Goal: Transaction & Acquisition: Book appointment/travel/reservation

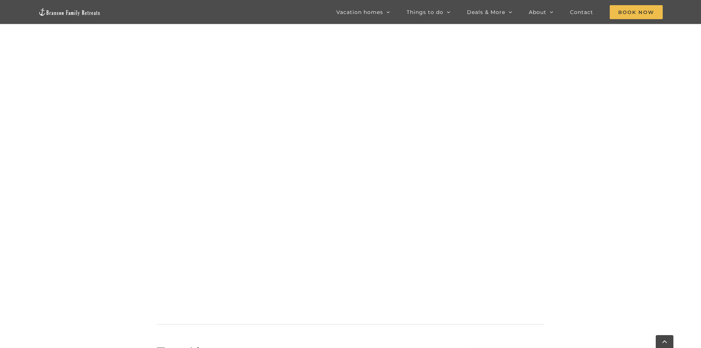
scroll to position [773, 0]
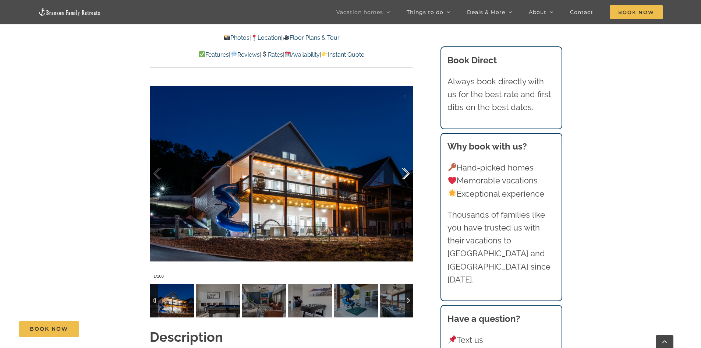
scroll to position [626, 0]
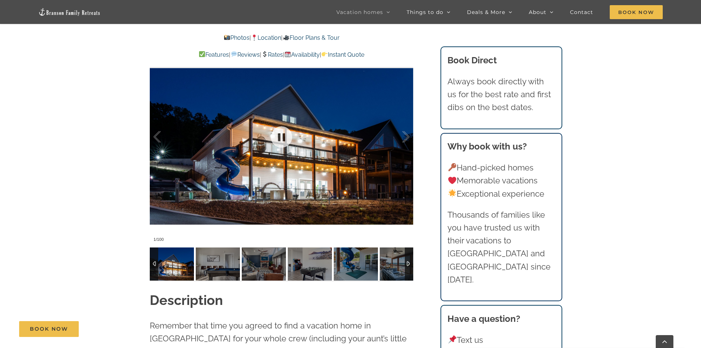
click at [324, 152] on div at bounding box center [282, 136] width 264 height 216
click at [405, 139] on div at bounding box center [398, 137] width 23 height 46
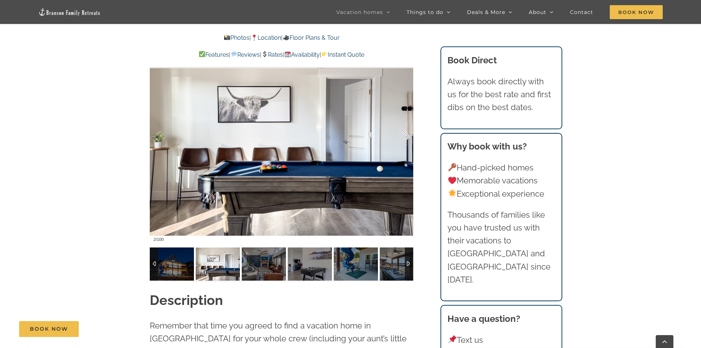
click at [405, 139] on div at bounding box center [398, 137] width 23 height 46
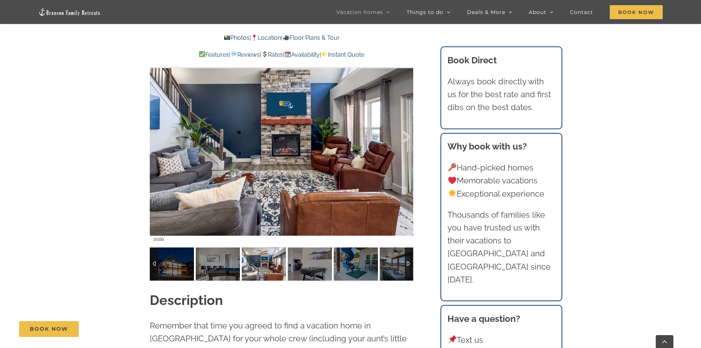
click at [405, 139] on div at bounding box center [398, 137] width 23 height 46
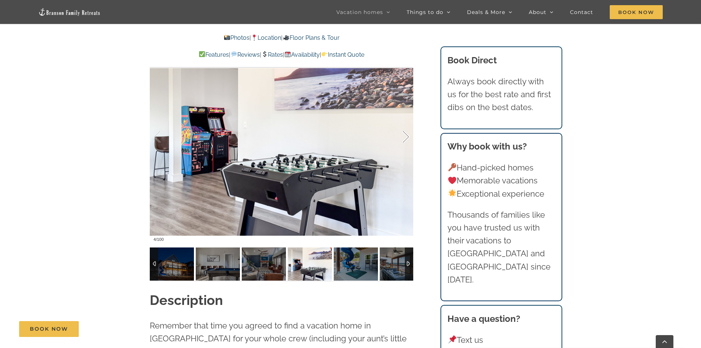
click at [405, 139] on div at bounding box center [398, 137] width 23 height 46
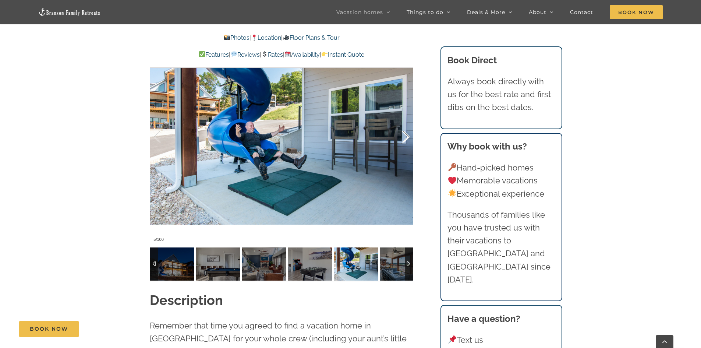
click at [405, 139] on div at bounding box center [398, 137] width 23 height 46
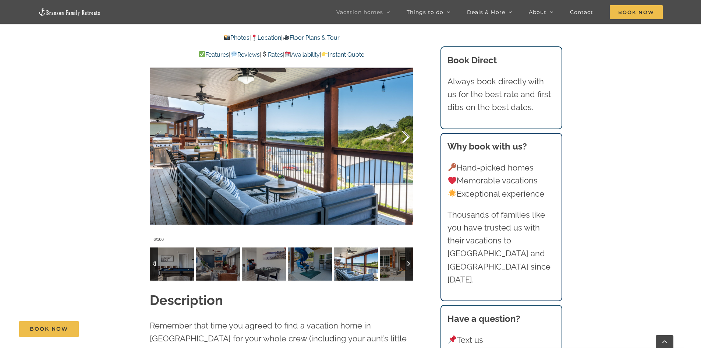
click at [405, 139] on div at bounding box center [398, 137] width 23 height 46
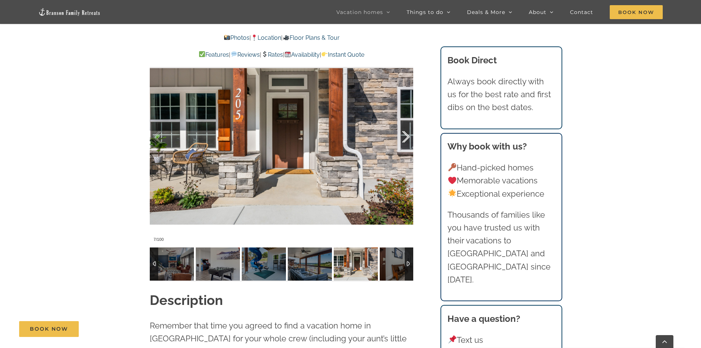
click at [405, 139] on div at bounding box center [398, 137] width 23 height 46
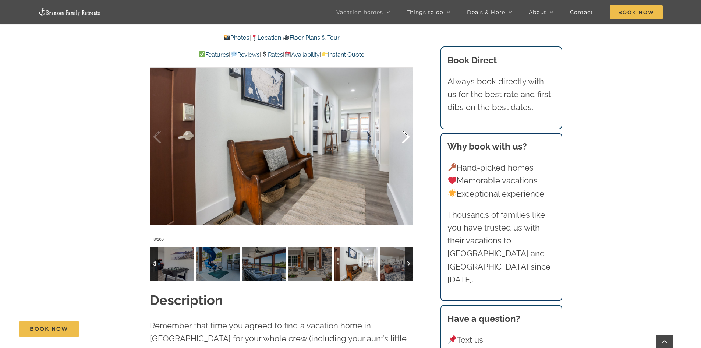
click at [405, 139] on div at bounding box center [398, 137] width 23 height 46
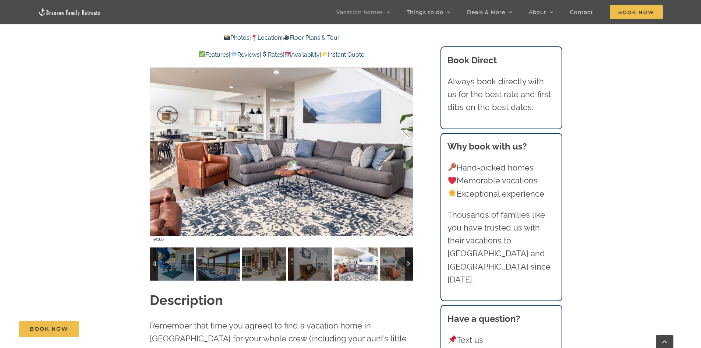
click at [405, 139] on div at bounding box center [398, 137] width 23 height 46
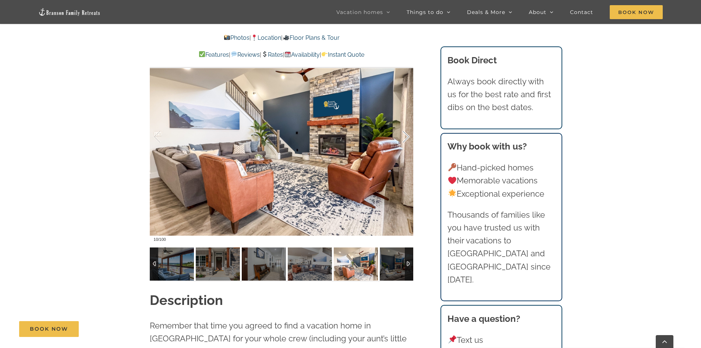
click at [405, 139] on div at bounding box center [398, 137] width 23 height 46
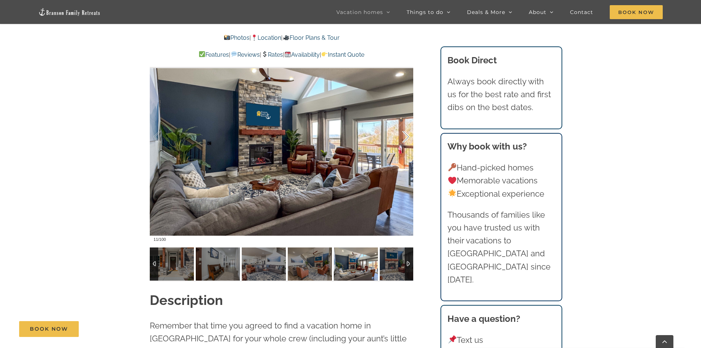
click at [405, 139] on div at bounding box center [398, 137] width 23 height 46
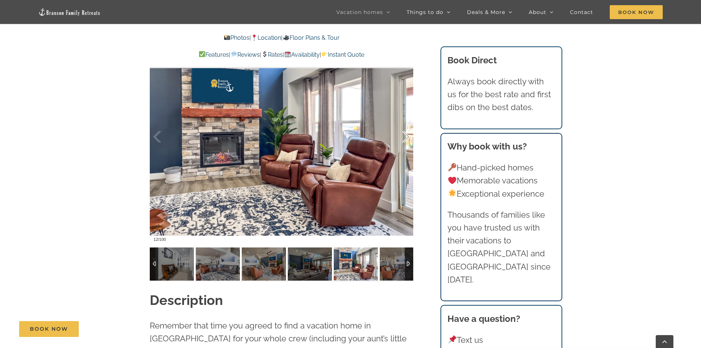
click at [405, 139] on div at bounding box center [398, 137] width 23 height 46
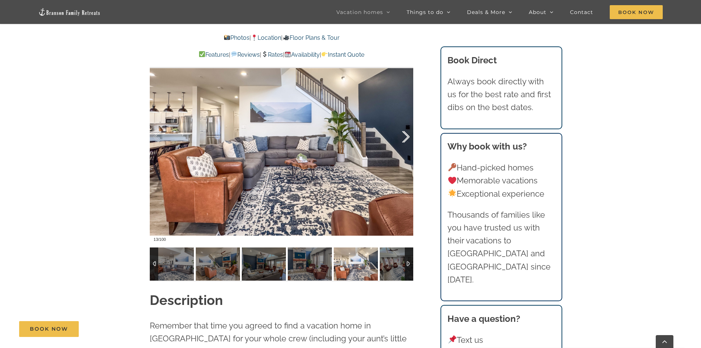
click at [405, 139] on div at bounding box center [398, 137] width 23 height 46
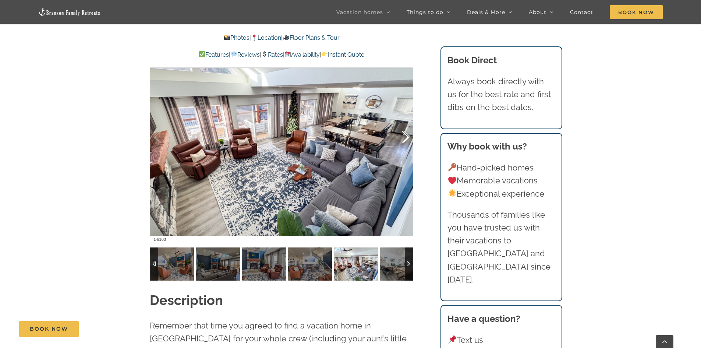
click at [405, 139] on div at bounding box center [398, 137] width 23 height 46
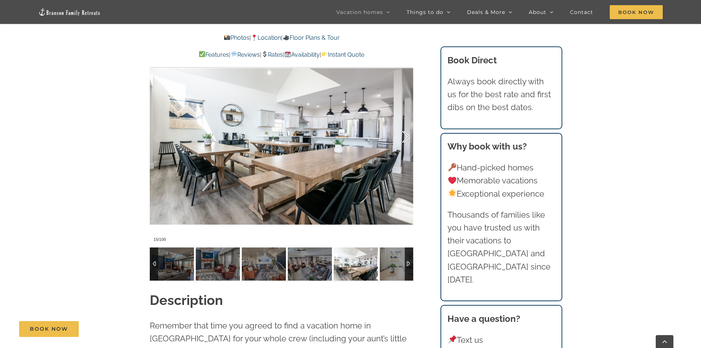
click at [405, 139] on div at bounding box center [398, 137] width 23 height 46
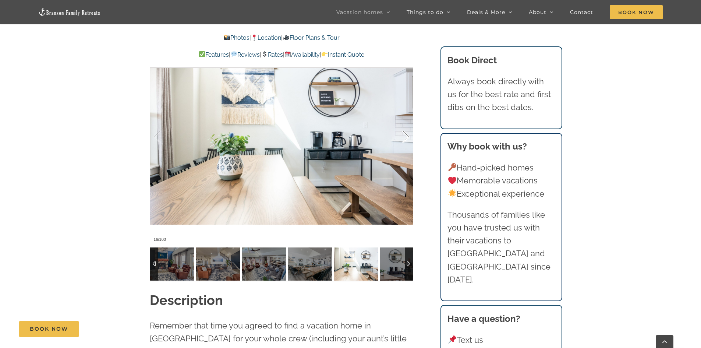
click at [405, 139] on div at bounding box center [398, 137] width 23 height 46
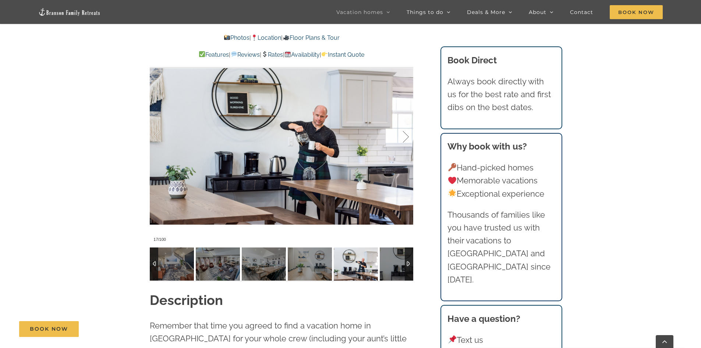
click at [405, 139] on div at bounding box center [398, 137] width 23 height 46
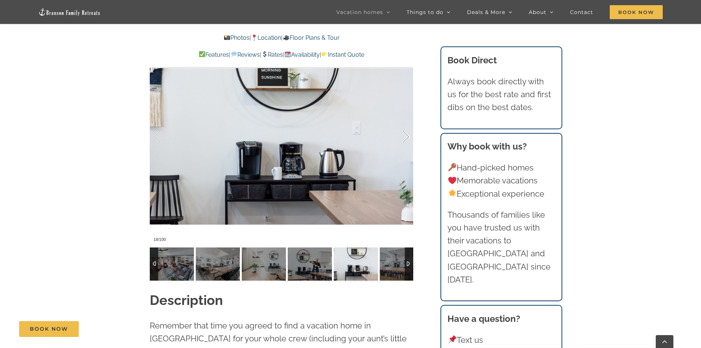
click at [405, 139] on div at bounding box center [398, 137] width 23 height 46
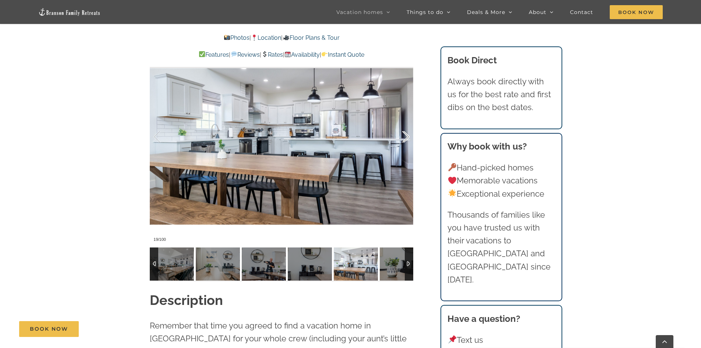
click at [405, 139] on div at bounding box center [398, 137] width 23 height 46
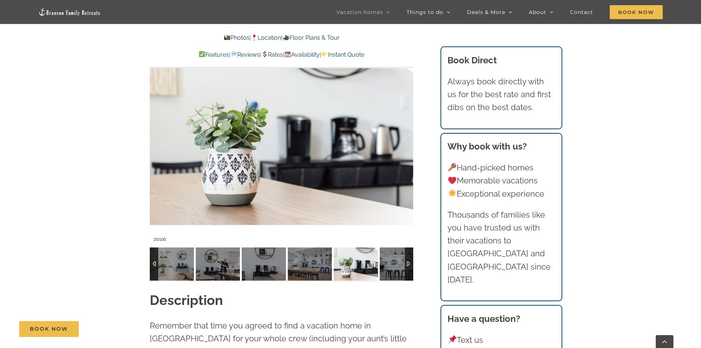
click at [405, 139] on div at bounding box center [398, 137] width 23 height 46
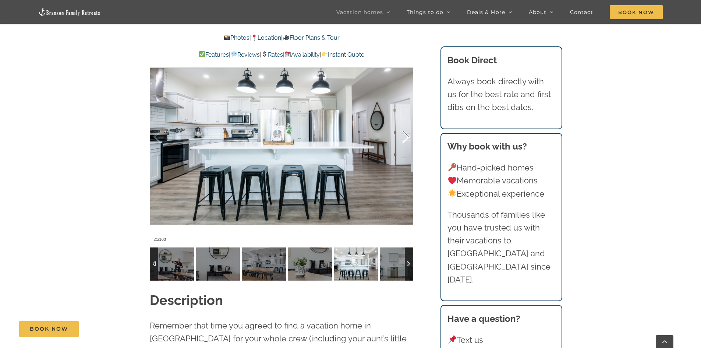
click at [405, 139] on div at bounding box center [398, 137] width 23 height 46
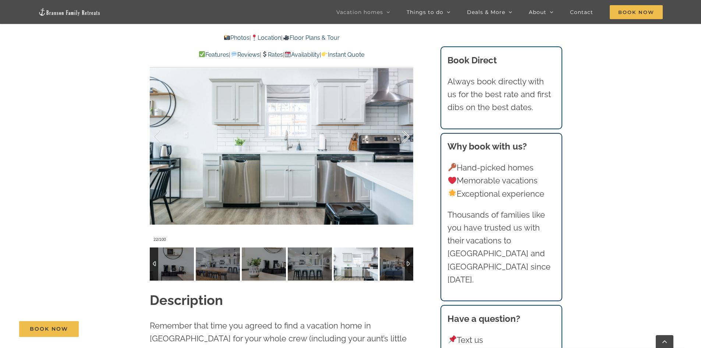
click at [405, 139] on div at bounding box center [398, 137] width 23 height 46
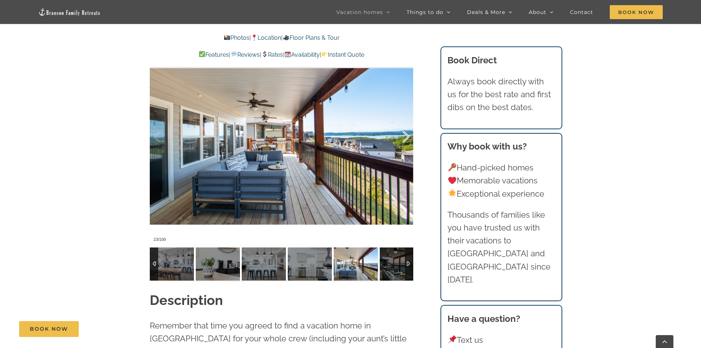
click at [405, 139] on div at bounding box center [398, 137] width 23 height 46
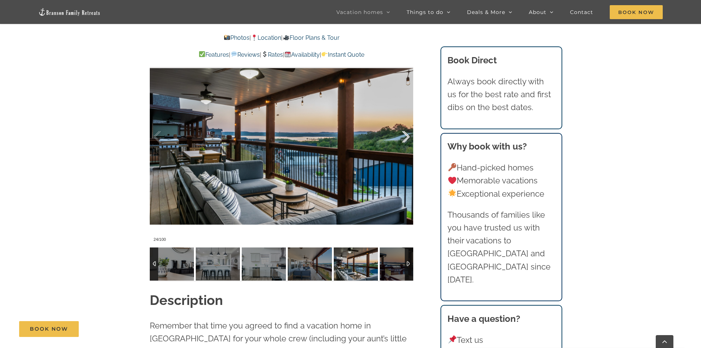
click at [405, 139] on div at bounding box center [398, 137] width 23 height 46
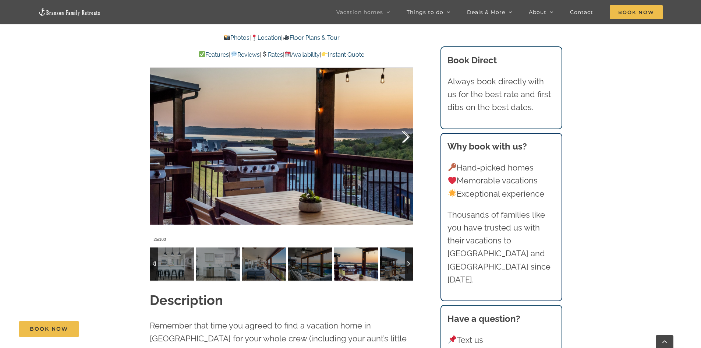
click at [405, 139] on div at bounding box center [398, 137] width 23 height 46
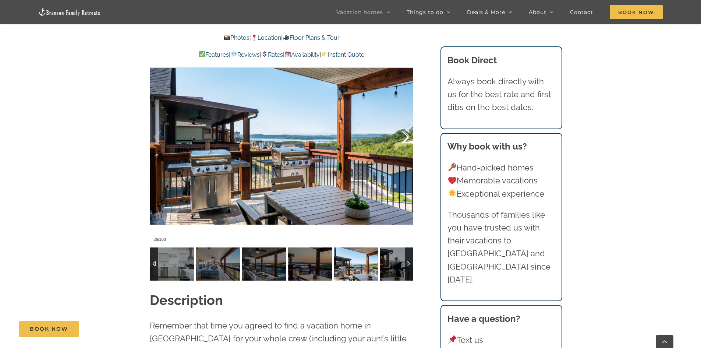
click at [405, 139] on div at bounding box center [398, 137] width 23 height 46
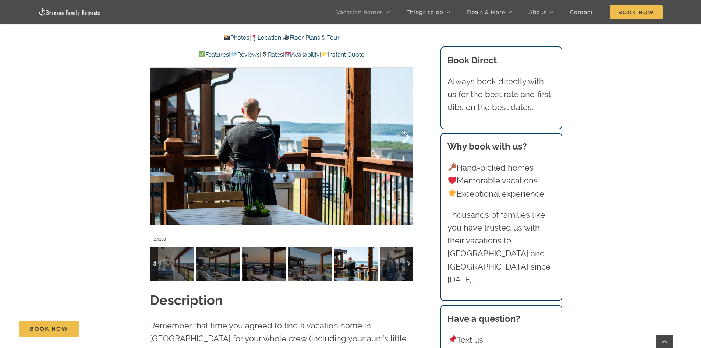
click at [405, 139] on div at bounding box center [398, 137] width 23 height 46
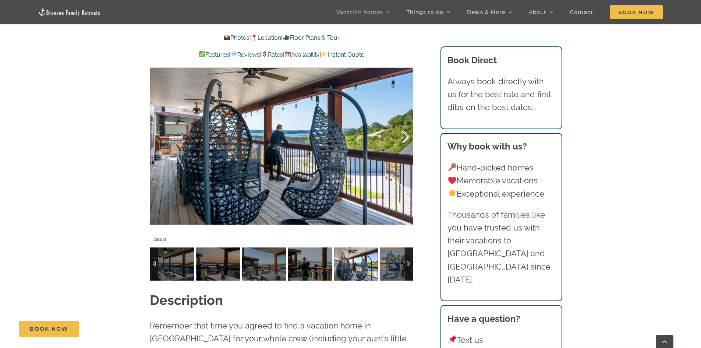
click at [405, 139] on div at bounding box center [398, 137] width 23 height 46
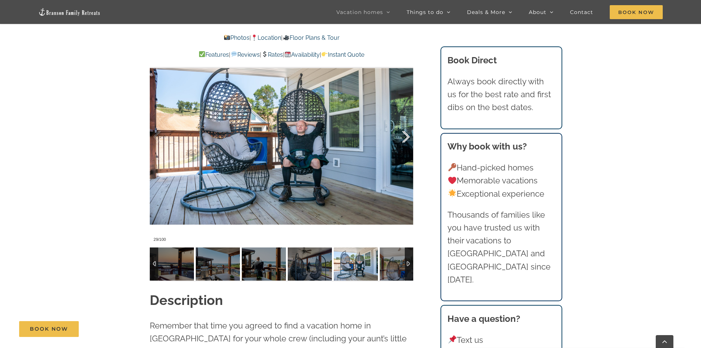
click at [405, 139] on div at bounding box center [398, 137] width 23 height 46
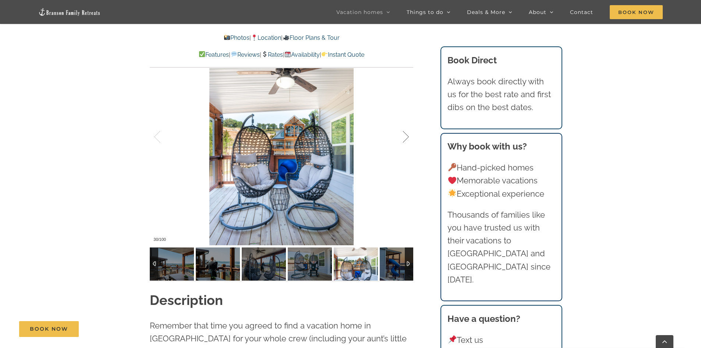
click at [405, 139] on div at bounding box center [398, 137] width 23 height 46
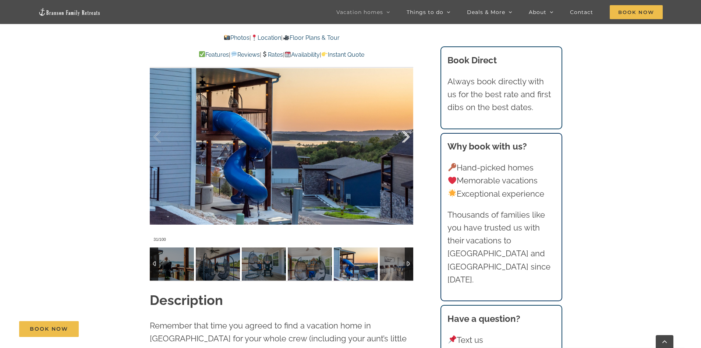
click at [405, 139] on div at bounding box center [398, 137] width 23 height 46
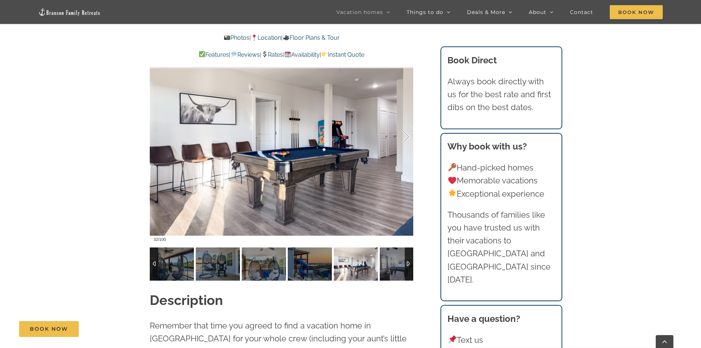
click at [405, 139] on div at bounding box center [398, 137] width 23 height 46
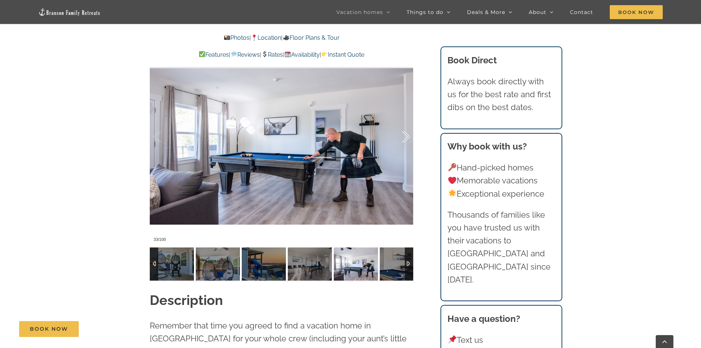
click at [405, 139] on div at bounding box center [398, 137] width 23 height 46
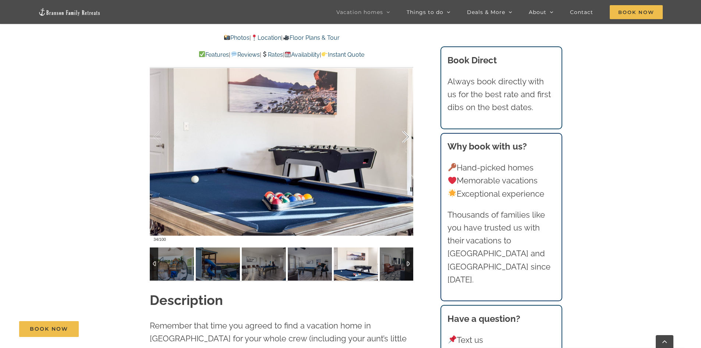
click at [405, 139] on div at bounding box center [398, 137] width 23 height 46
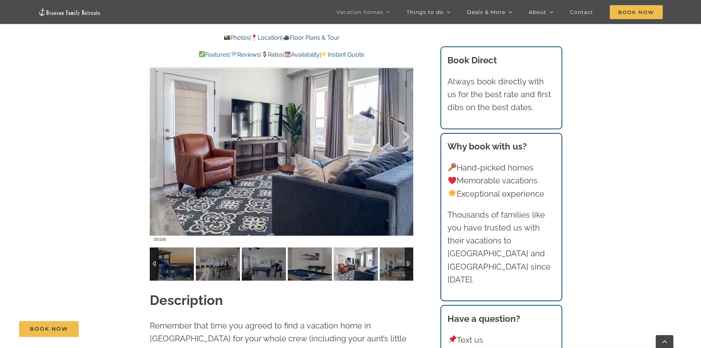
click at [405, 139] on div at bounding box center [398, 137] width 23 height 46
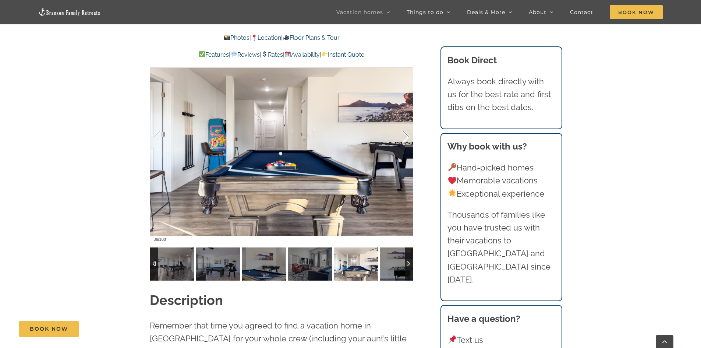
click at [405, 139] on div at bounding box center [398, 137] width 23 height 46
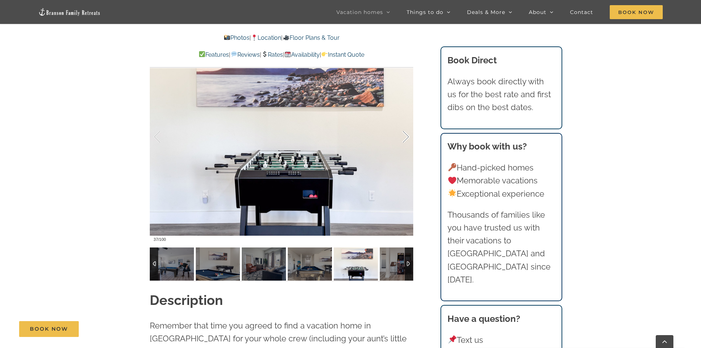
click at [405, 139] on div at bounding box center [398, 137] width 23 height 46
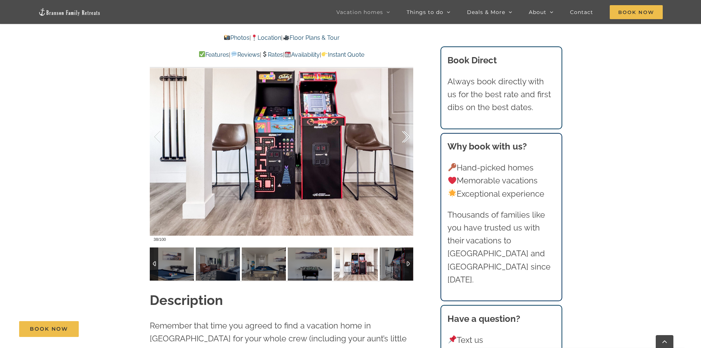
click at [405, 139] on div at bounding box center [398, 137] width 23 height 46
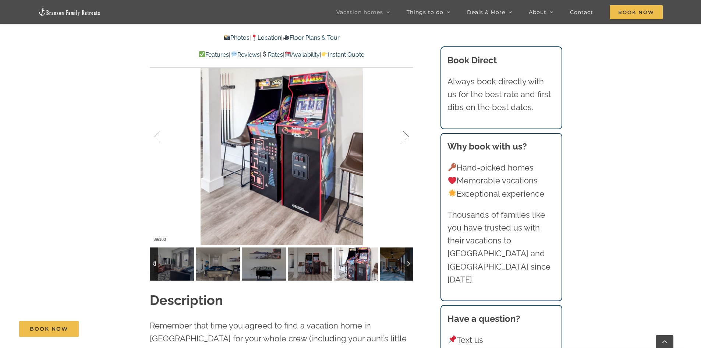
click at [405, 139] on div at bounding box center [398, 137] width 23 height 46
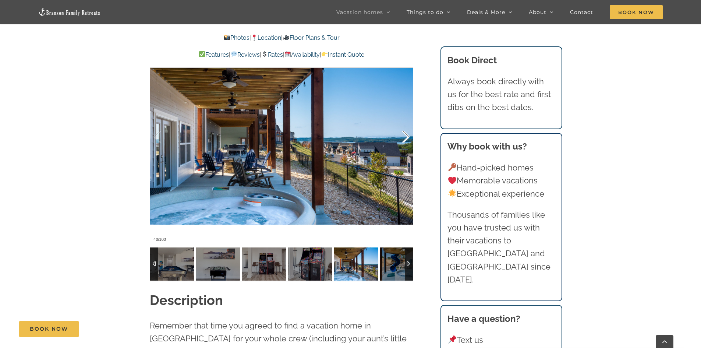
click at [405, 139] on div at bounding box center [398, 137] width 23 height 46
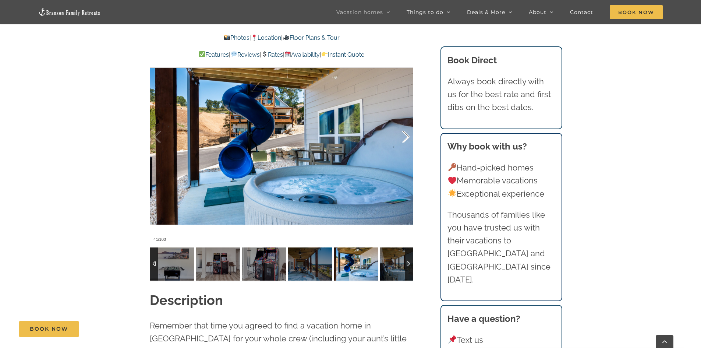
click at [405, 139] on div at bounding box center [398, 137] width 23 height 46
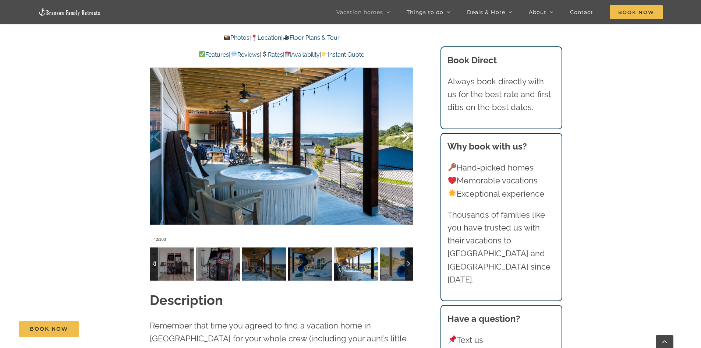
click at [405, 139] on div at bounding box center [398, 137] width 23 height 46
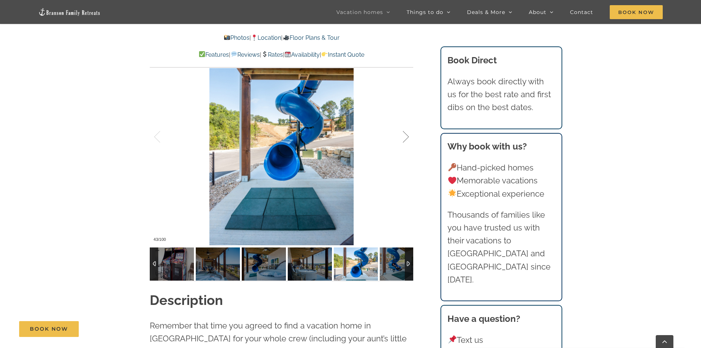
click at [405, 139] on div at bounding box center [398, 137] width 23 height 46
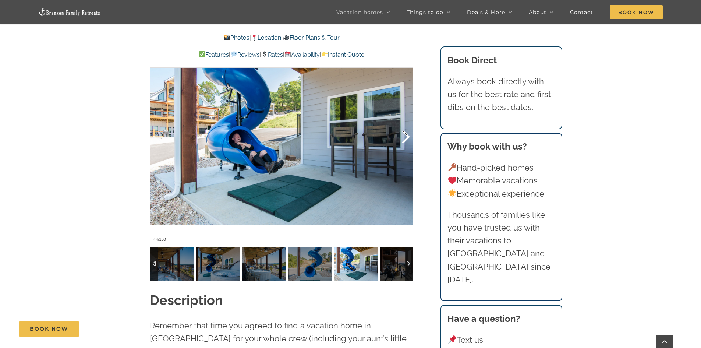
click at [405, 139] on div at bounding box center [398, 137] width 23 height 46
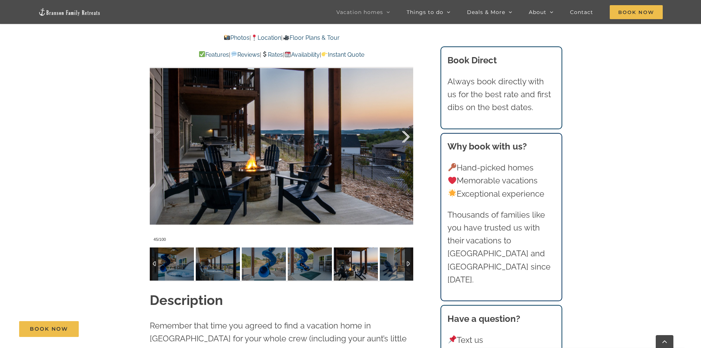
click at [405, 139] on div at bounding box center [398, 137] width 23 height 46
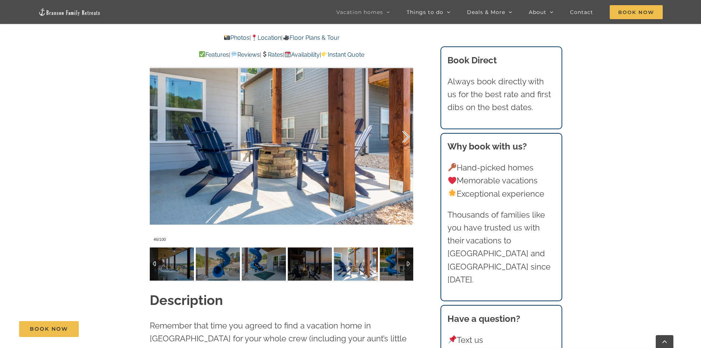
click at [405, 139] on div at bounding box center [398, 137] width 23 height 46
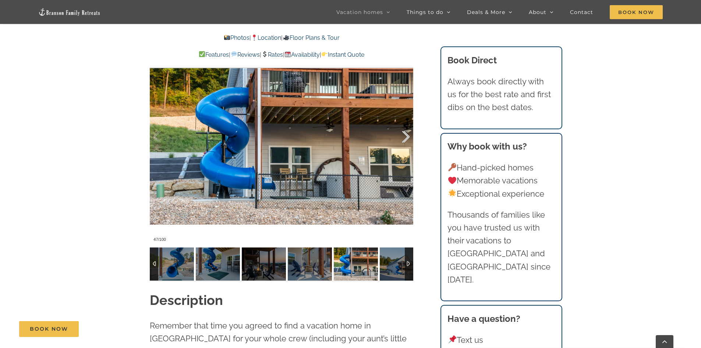
click at [405, 139] on div at bounding box center [398, 137] width 23 height 46
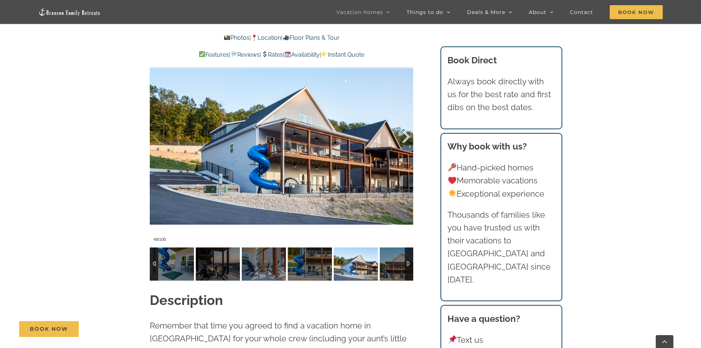
click at [405, 139] on div at bounding box center [398, 137] width 23 height 46
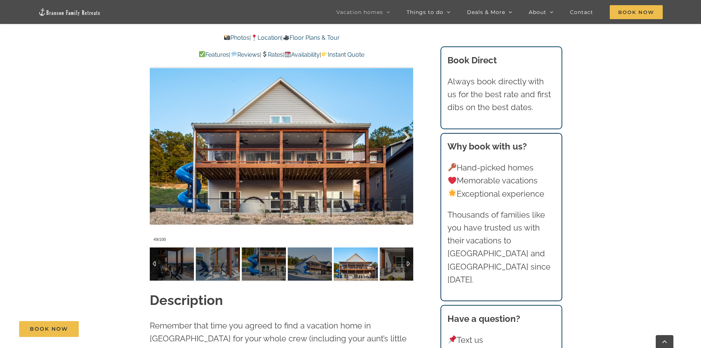
click at [405, 139] on div at bounding box center [398, 137] width 23 height 46
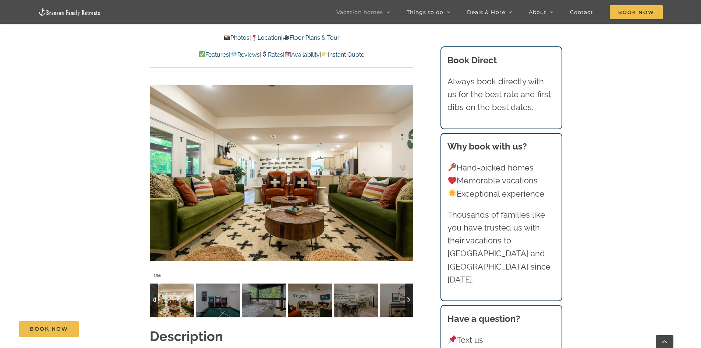
scroll to position [589, 0]
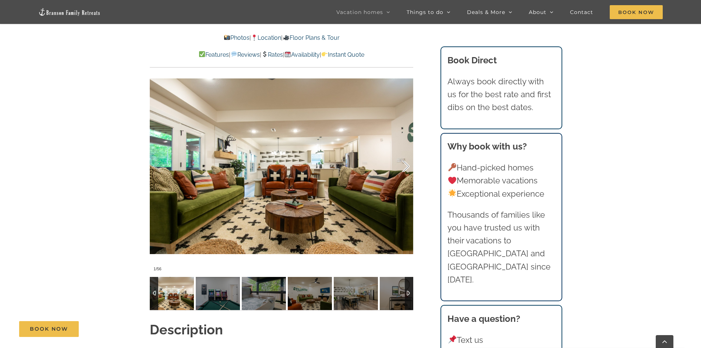
click at [406, 158] on div at bounding box center [398, 167] width 23 height 46
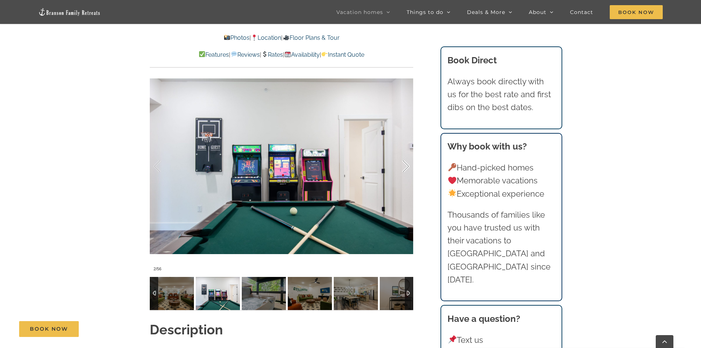
click at [406, 158] on div at bounding box center [398, 167] width 23 height 46
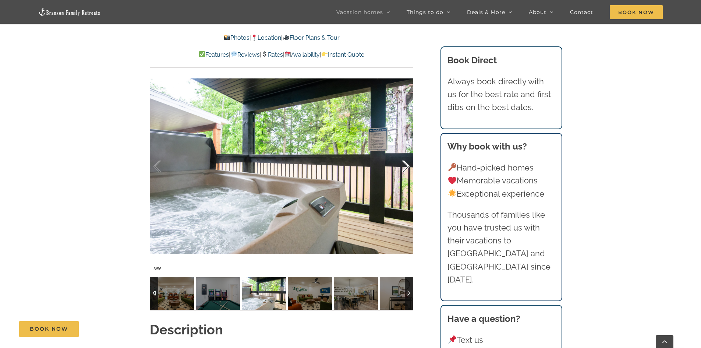
click at [406, 158] on div at bounding box center [398, 167] width 23 height 46
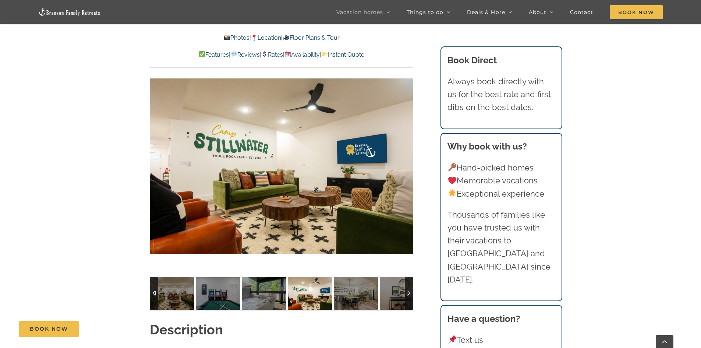
click at [409, 158] on div at bounding box center [420, 167] width 23 height 46
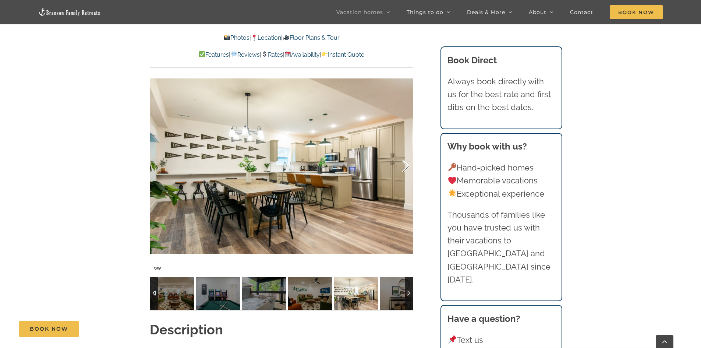
click at [406, 158] on div at bounding box center [398, 167] width 23 height 46
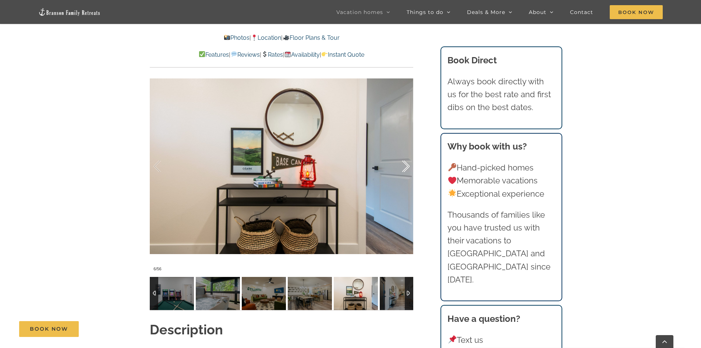
click at [406, 158] on div at bounding box center [398, 167] width 23 height 46
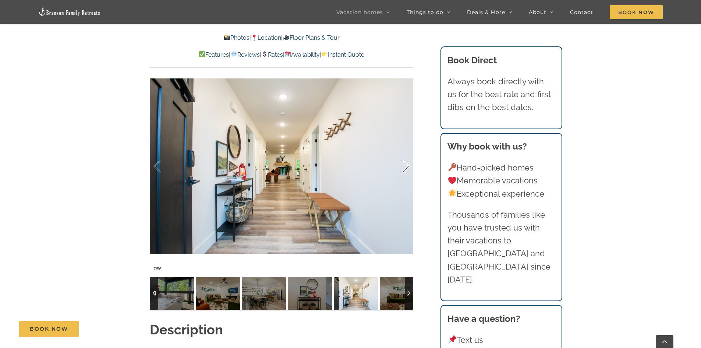
click at [406, 158] on div at bounding box center [398, 167] width 23 height 46
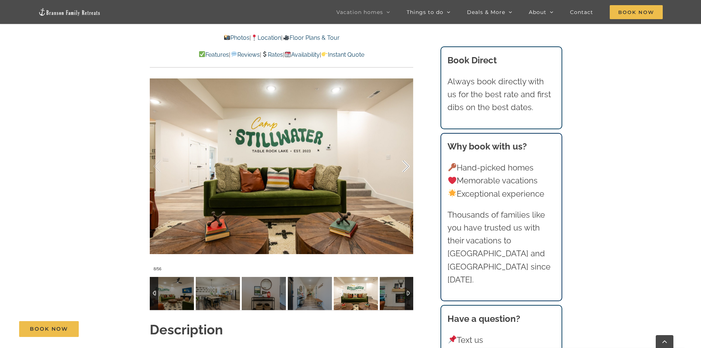
click at [406, 158] on div at bounding box center [398, 167] width 23 height 46
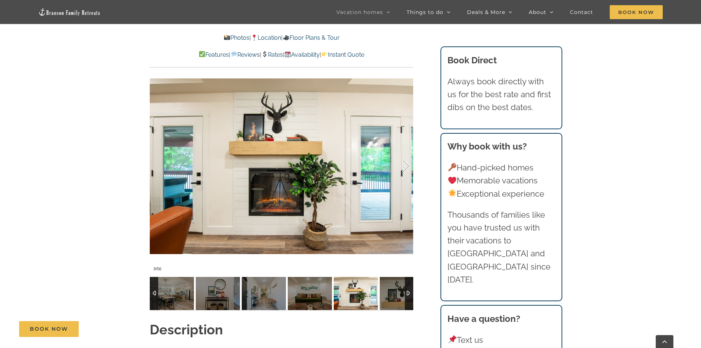
click at [406, 158] on div at bounding box center [398, 167] width 23 height 46
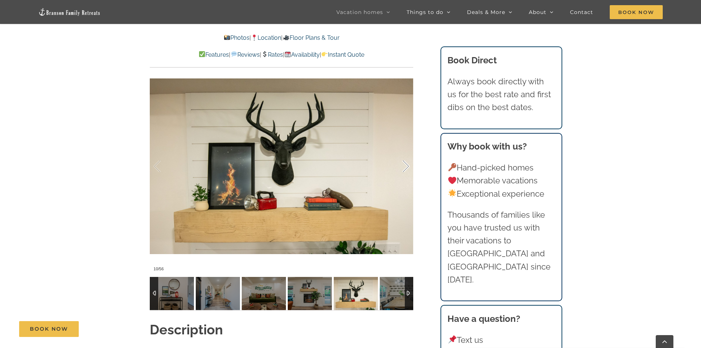
click at [406, 158] on div at bounding box center [398, 167] width 23 height 46
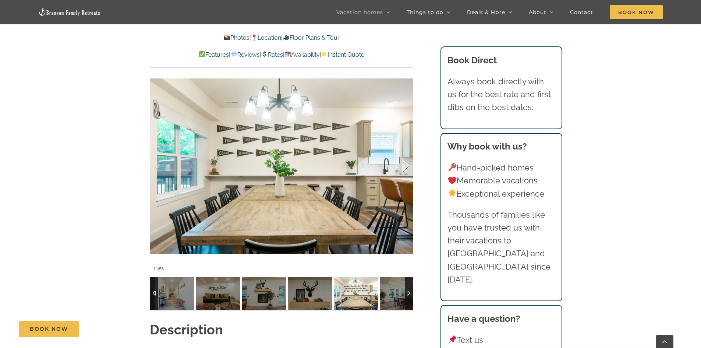
click at [406, 158] on div at bounding box center [398, 167] width 23 height 46
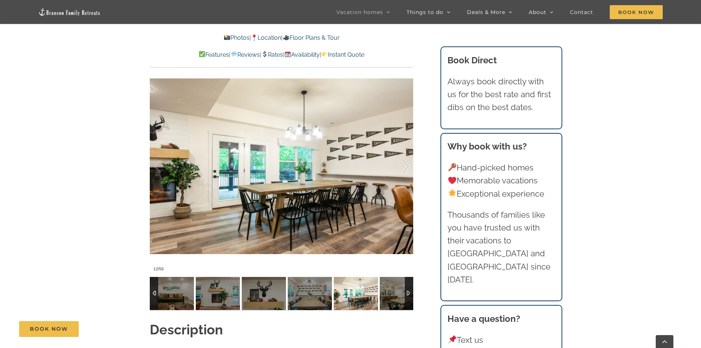
click at [406, 158] on div at bounding box center [398, 167] width 23 height 46
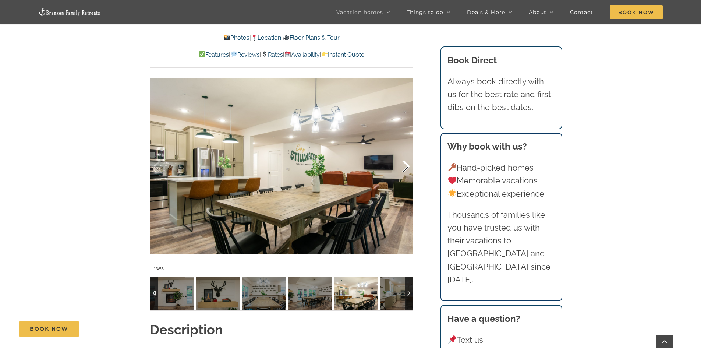
click at [406, 158] on div at bounding box center [398, 167] width 23 height 46
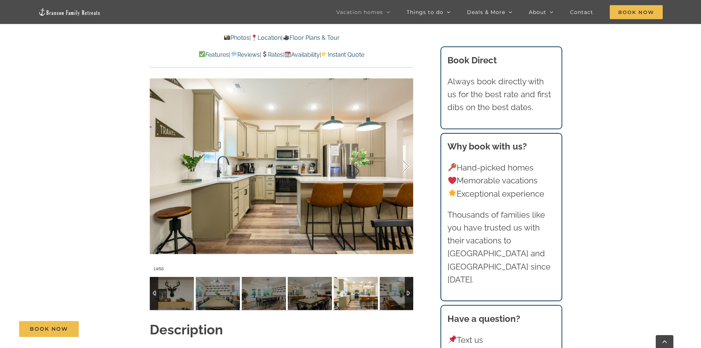
click at [406, 158] on div at bounding box center [398, 167] width 23 height 46
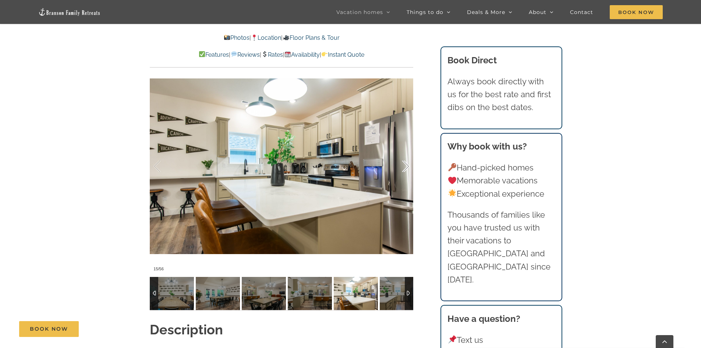
click at [406, 158] on div at bounding box center [398, 167] width 23 height 46
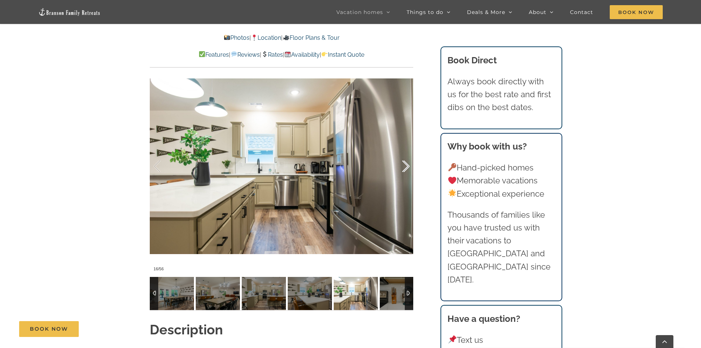
click at [406, 158] on div at bounding box center [398, 167] width 23 height 46
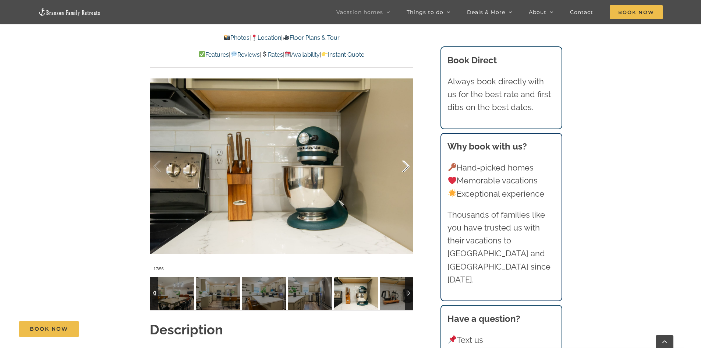
click at [406, 158] on div at bounding box center [398, 167] width 23 height 46
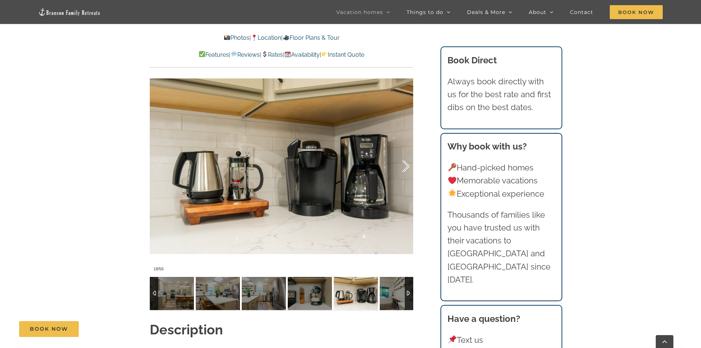
click at [406, 158] on div at bounding box center [398, 167] width 23 height 46
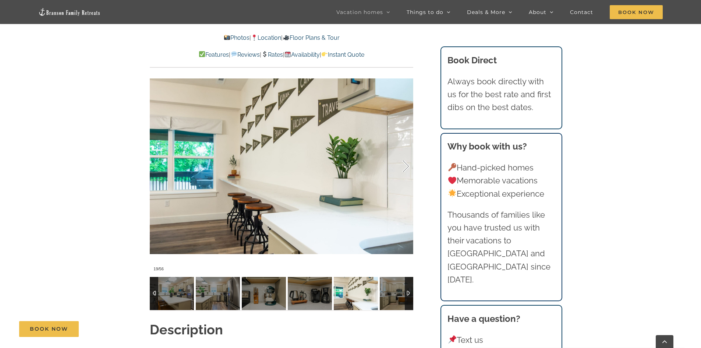
click at [406, 158] on div at bounding box center [398, 167] width 23 height 46
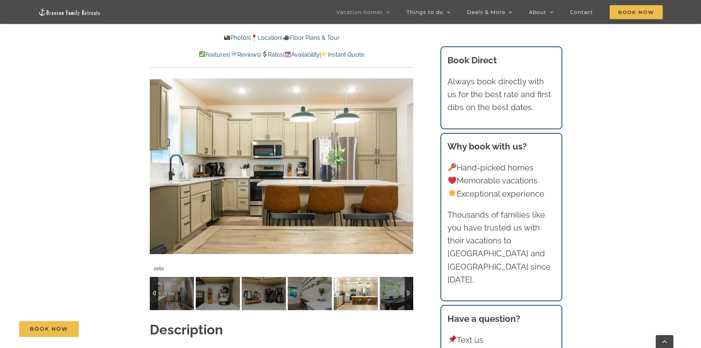
click at [406, 158] on div at bounding box center [398, 167] width 23 height 46
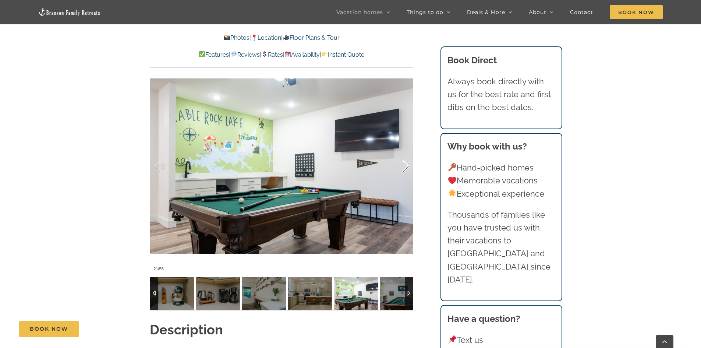
click at [406, 158] on div at bounding box center [398, 167] width 23 height 46
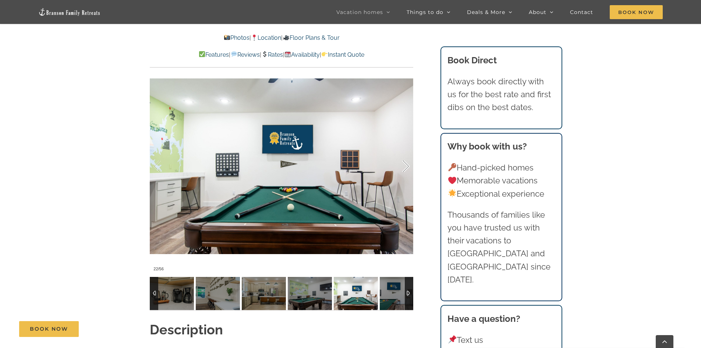
click at [406, 158] on div at bounding box center [398, 167] width 23 height 46
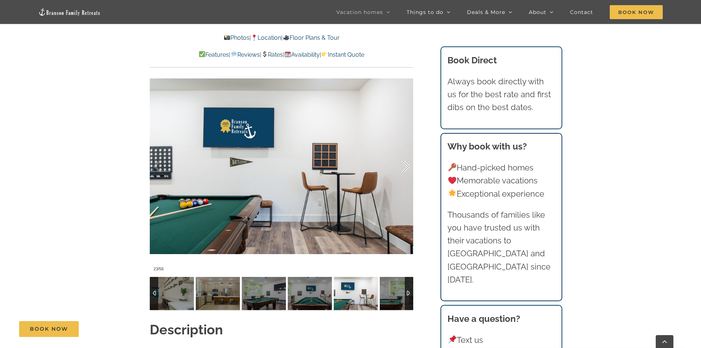
click at [406, 158] on div at bounding box center [398, 167] width 23 height 46
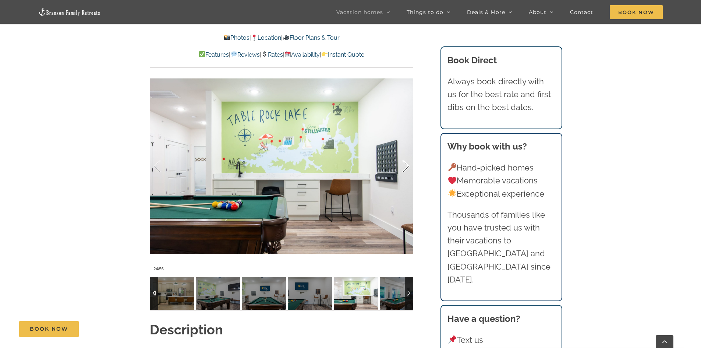
click at [406, 158] on div at bounding box center [398, 167] width 23 height 46
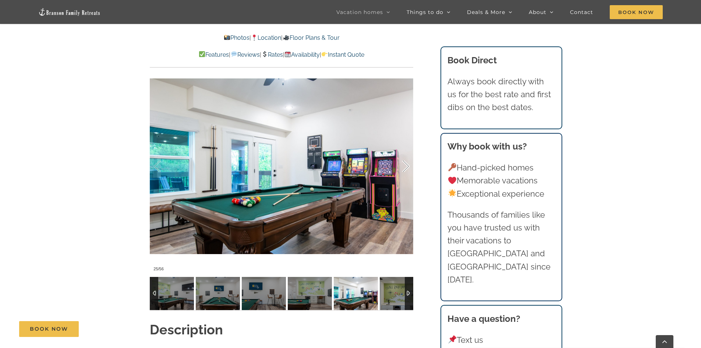
click at [406, 158] on div at bounding box center [398, 167] width 23 height 46
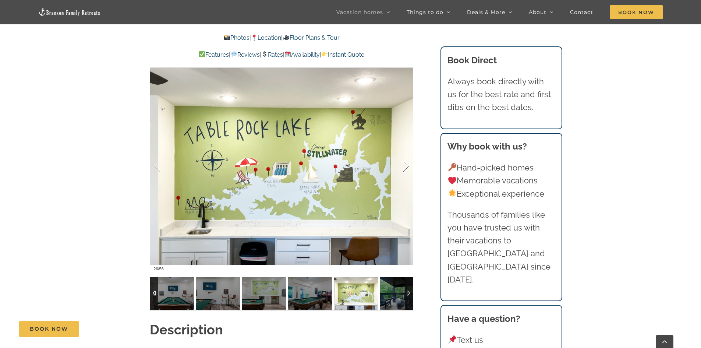
click at [406, 158] on div at bounding box center [398, 167] width 23 height 46
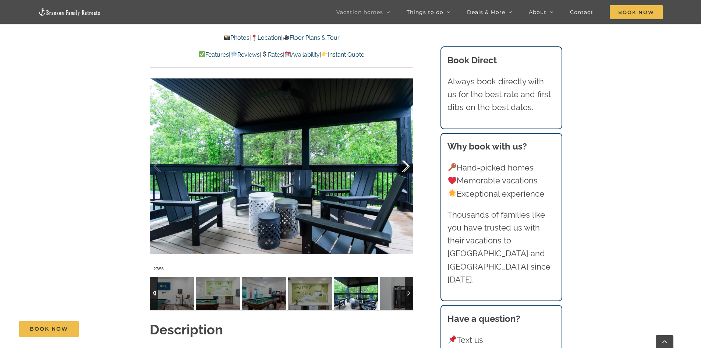
click at [406, 158] on div at bounding box center [398, 167] width 23 height 46
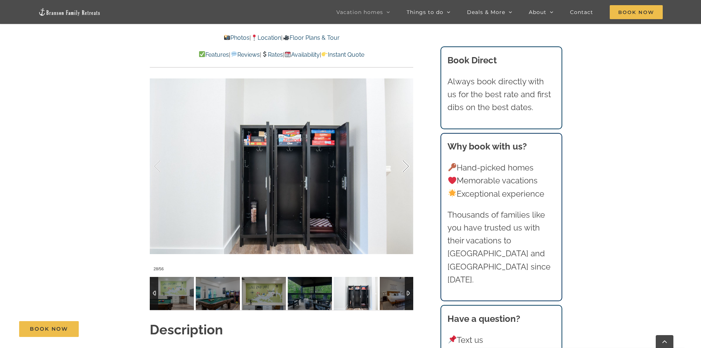
click at [406, 158] on div at bounding box center [398, 167] width 23 height 46
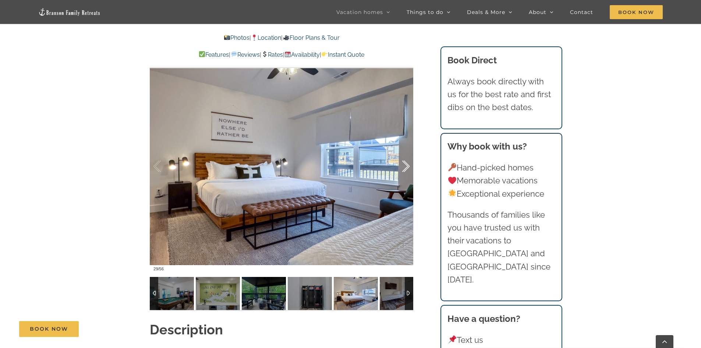
click at [406, 158] on div at bounding box center [398, 167] width 23 height 46
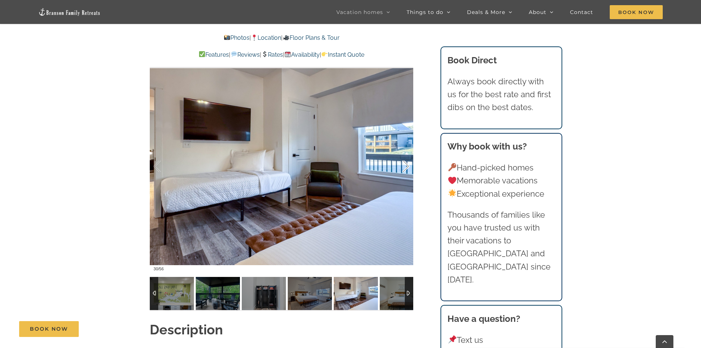
click at [406, 158] on div at bounding box center [398, 167] width 23 height 46
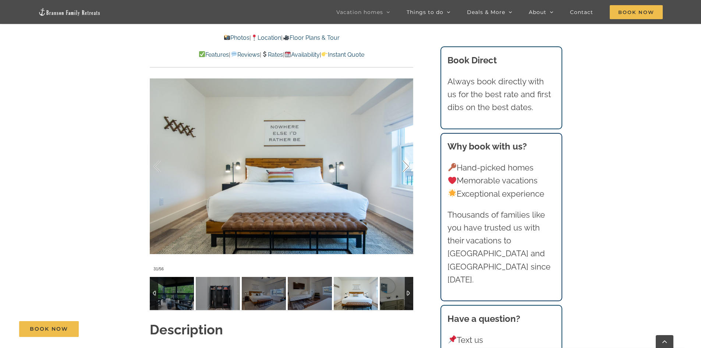
click at [406, 158] on div at bounding box center [398, 167] width 23 height 46
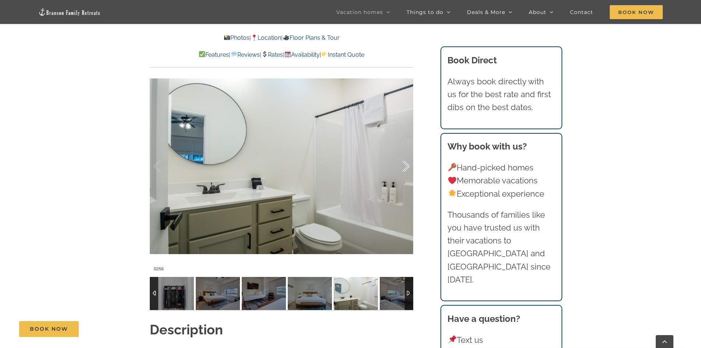
click at [406, 158] on div at bounding box center [398, 167] width 23 height 46
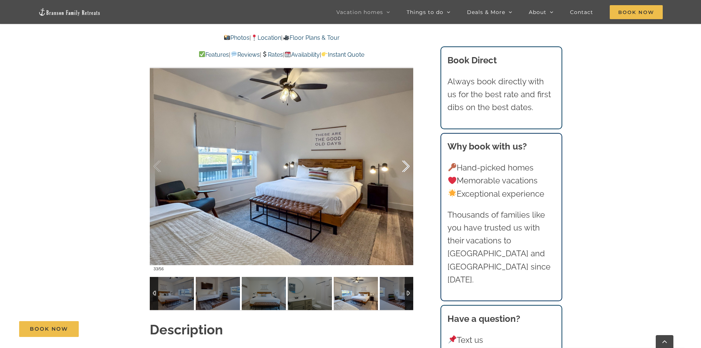
click at [406, 158] on div at bounding box center [398, 167] width 23 height 46
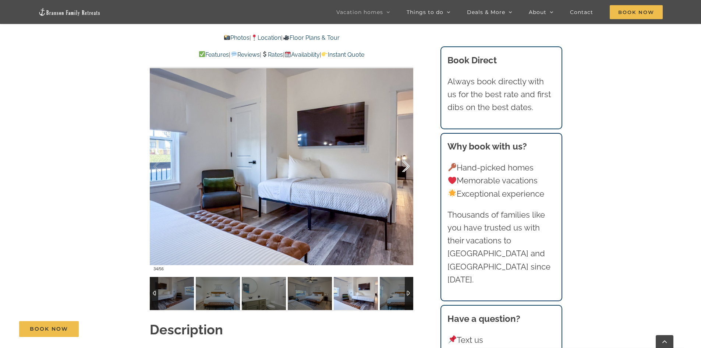
click at [406, 158] on div at bounding box center [398, 167] width 23 height 46
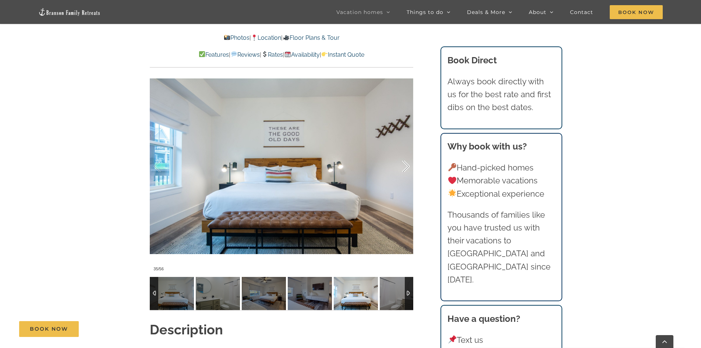
click at [406, 158] on div at bounding box center [398, 167] width 23 height 46
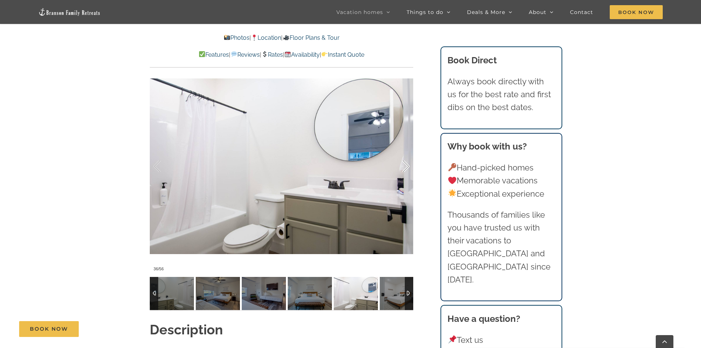
click at [406, 158] on div at bounding box center [398, 167] width 23 height 46
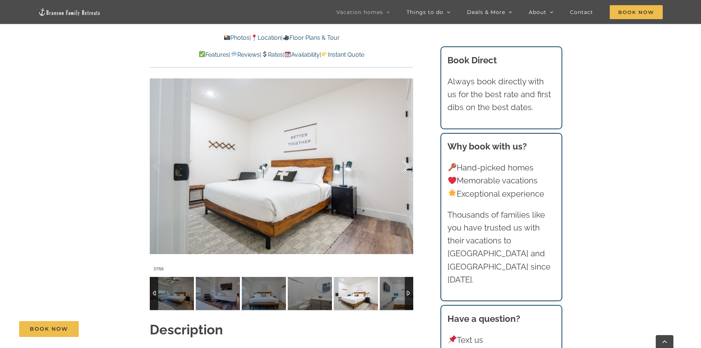
click at [406, 158] on div at bounding box center [398, 167] width 23 height 46
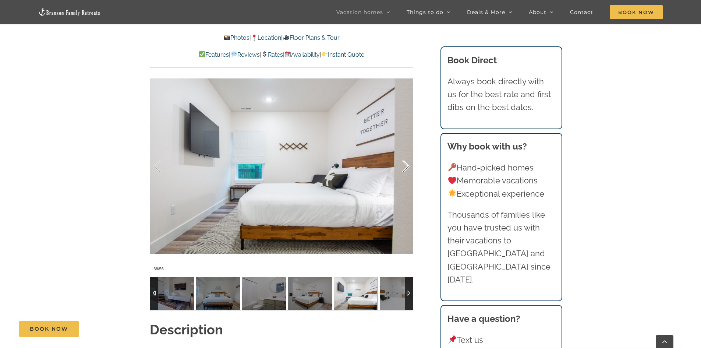
click at [406, 158] on div at bounding box center [398, 167] width 23 height 46
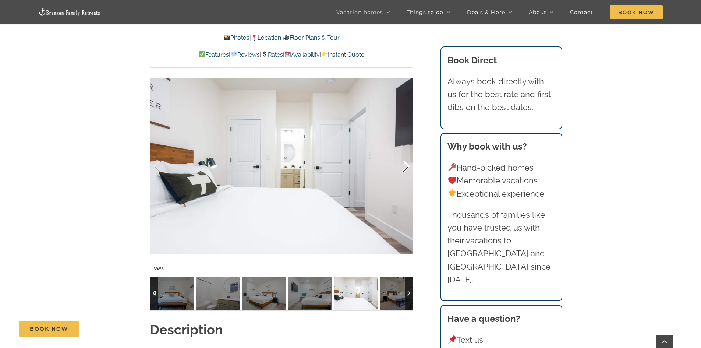
click at [406, 158] on div at bounding box center [398, 167] width 23 height 46
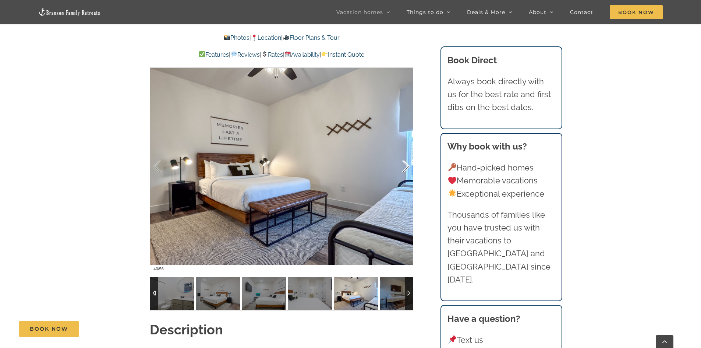
click at [406, 158] on div at bounding box center [398, 167] width 23 height 46
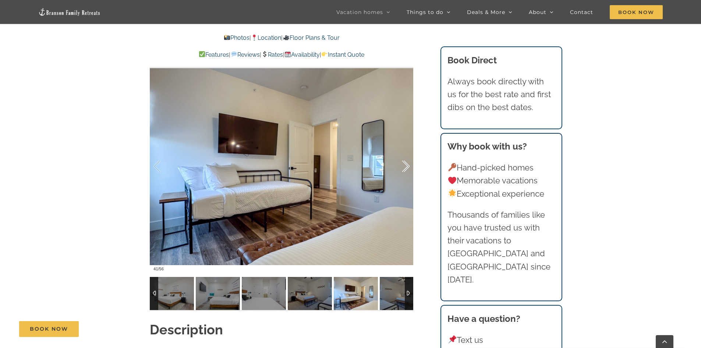
click at [406, 158] on div at bounding box center [398, 167] width 23 height 46
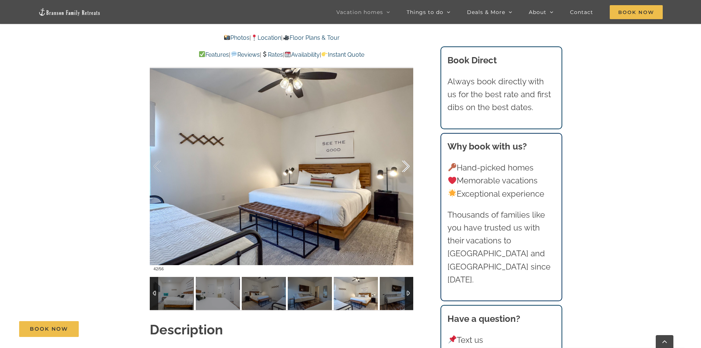
click at [406, 158] on div at bounding box center [398, 167] width 23 height 46
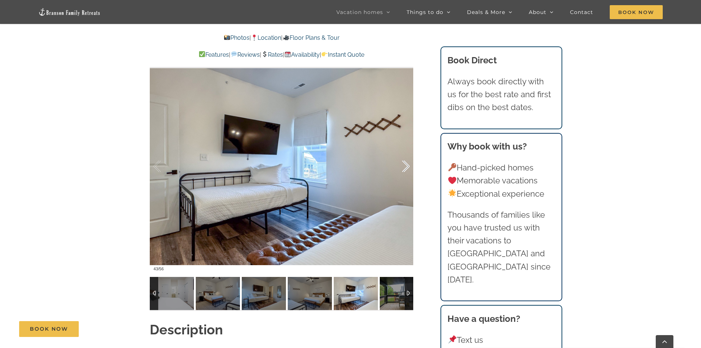
click at [407, 158] on div at bounding box center [398, 167] width 23 height 46
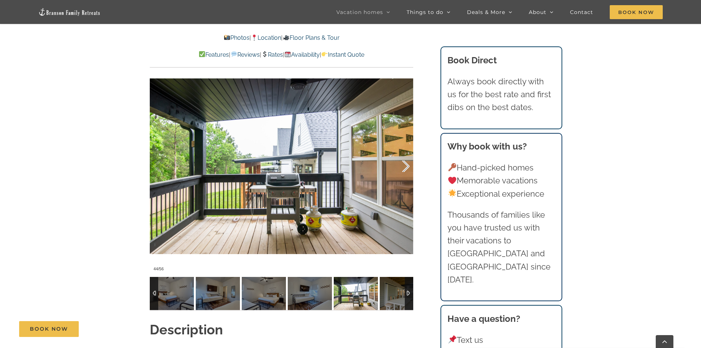
click at [407, 157] on div at bounding box center [398, 167] width 23 height 46
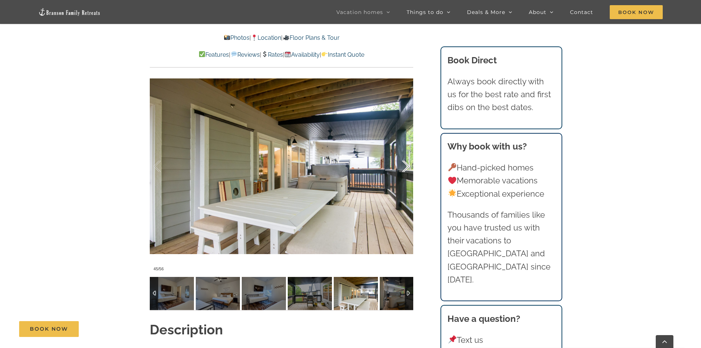
click at [407, 157] on div at bounding box center [398, 167] width 23 height 46
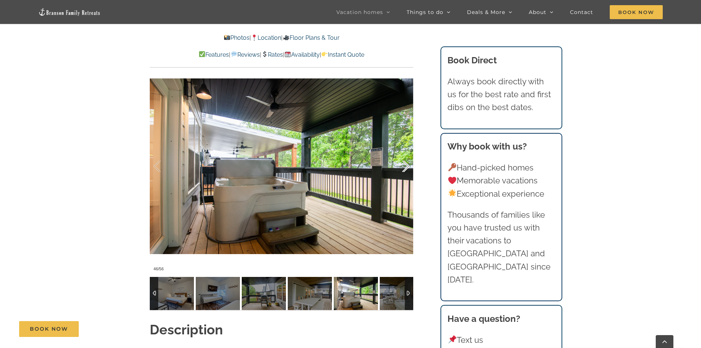
click at [407, 157] on div at bounding box center [398, 167] width 23 height 46
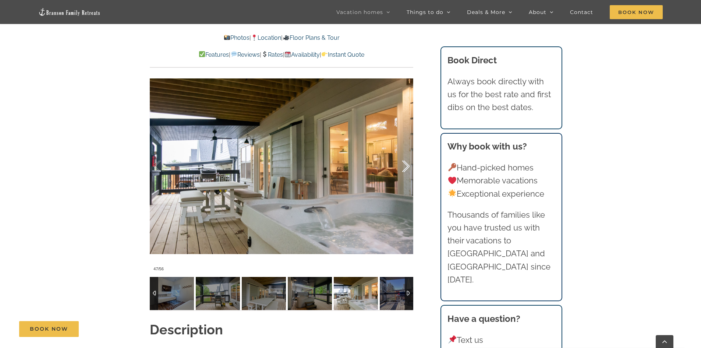
click at [407, 157] on div at bounding box center [398, 167] width 23 height 46
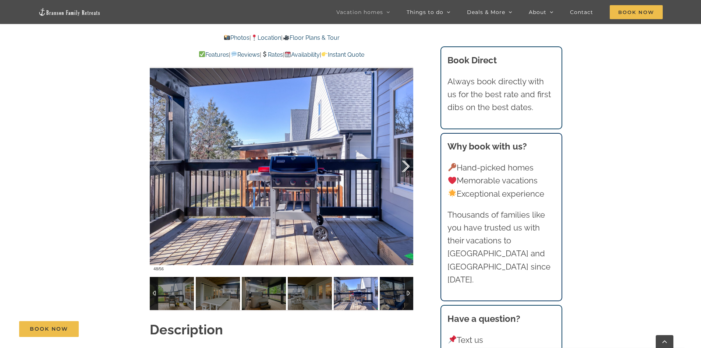
click at [407, 157] on div at bounding box center [398, 167] width 23 height 46
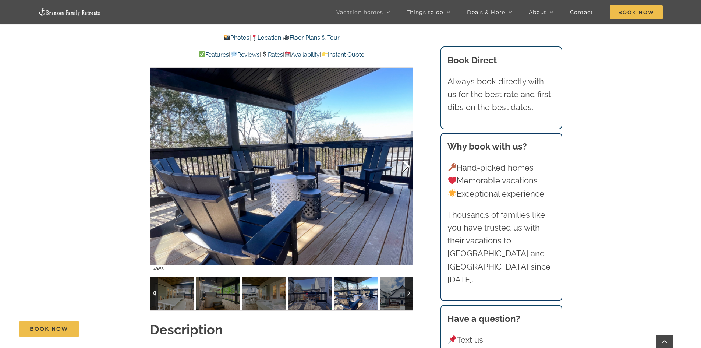
click at [407, 157] on div at bounding box center [398, 167] width 23 height 46
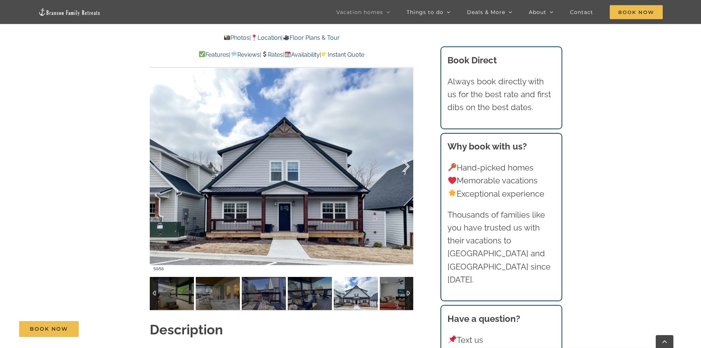
click at [407, 157] on div at bounding box center [398, 167] width 23 height 46
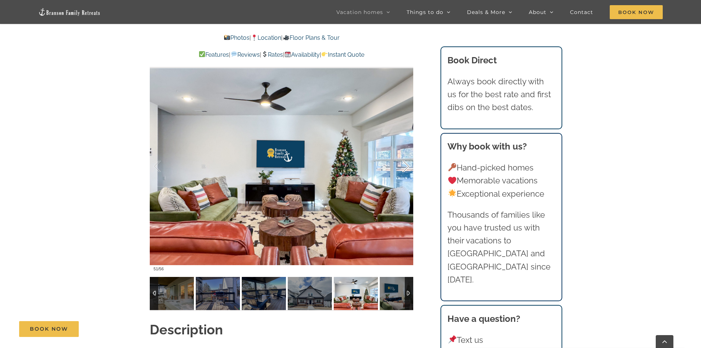
click at [407, 157] on div at bounding box center [398, 167] width 23 height 46
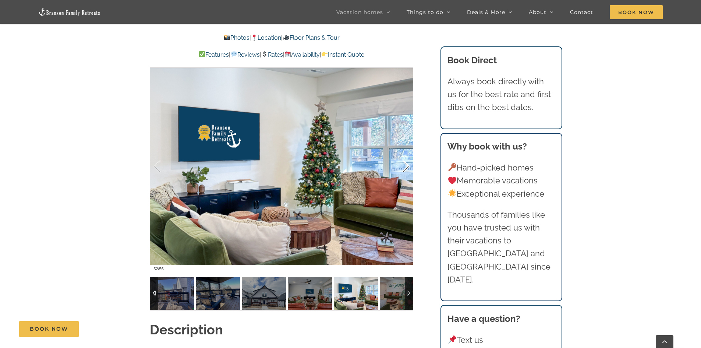
click at [407, 157] on div at bounding box center [398, 167] width 23 height 46
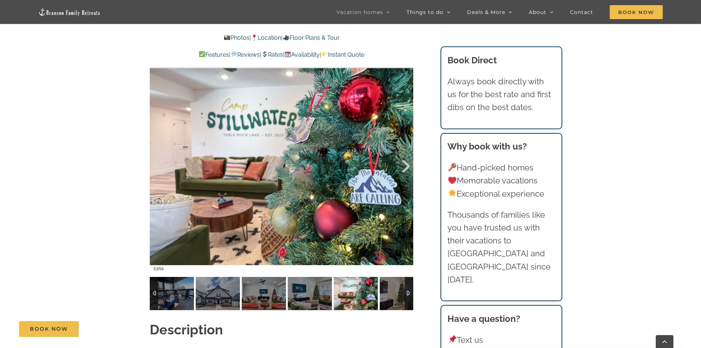
click at [407, 157] on div at bounding box center [398, 167] width 23 height 46
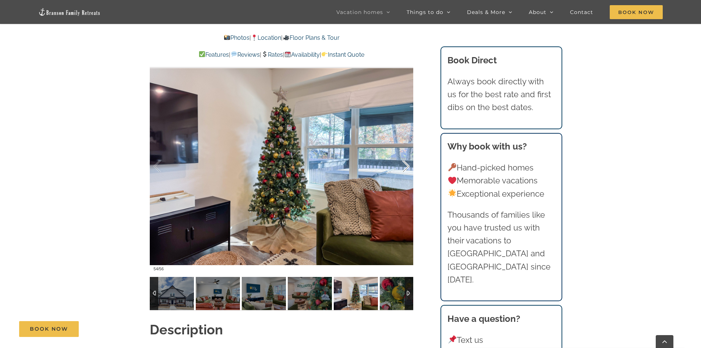
click at [407, 157] on div at bounding box center [398, 167] width 23 height 46
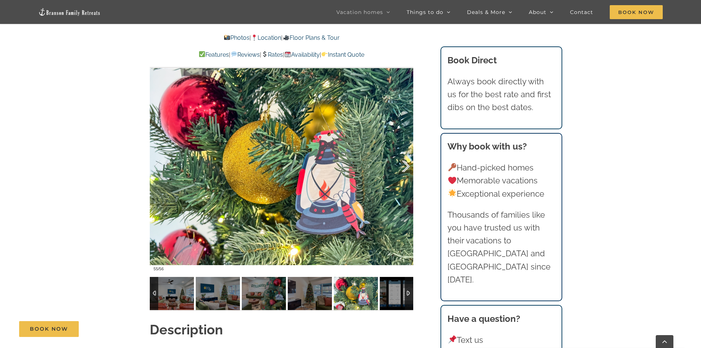
click at [407, 157] on div at bounding box center [398, 167] width 23 height 46
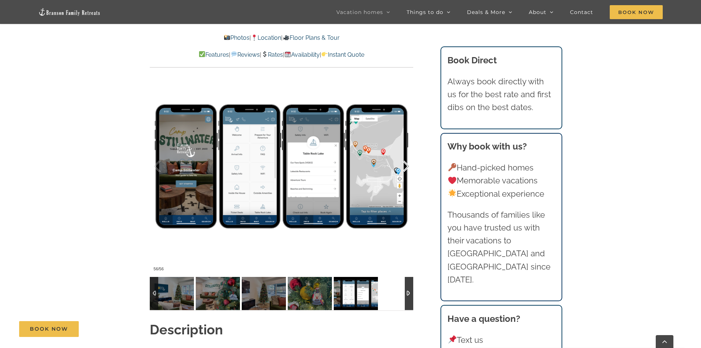
click at [407, 157] on div at bounding box center [398, 167] width 23 height 46
